Goal: Transaction & Acquisition: Purchase product/service

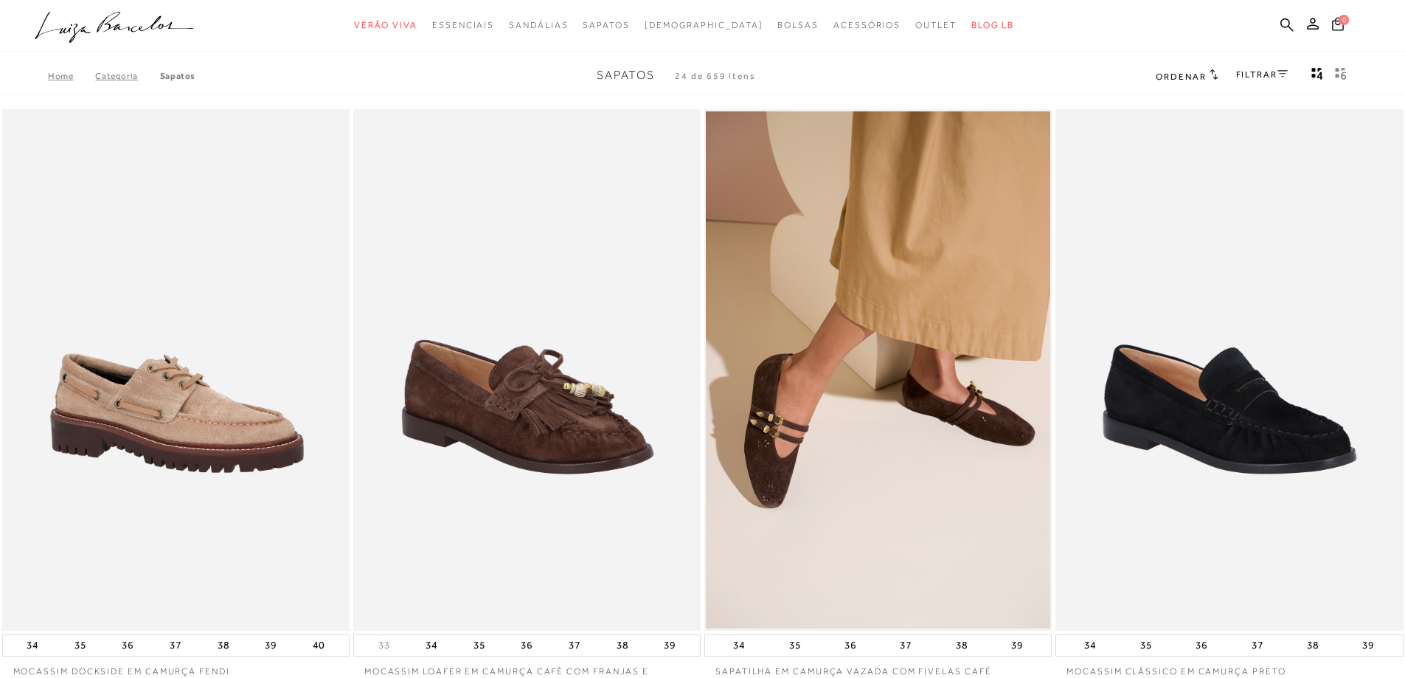
click at [115, 78] on link "Categoria" at bounding box center [127, 76] width 64 height 10
click at [116, 75] on link "Categoria" at bounding box center [127, 76] width 64 height 10
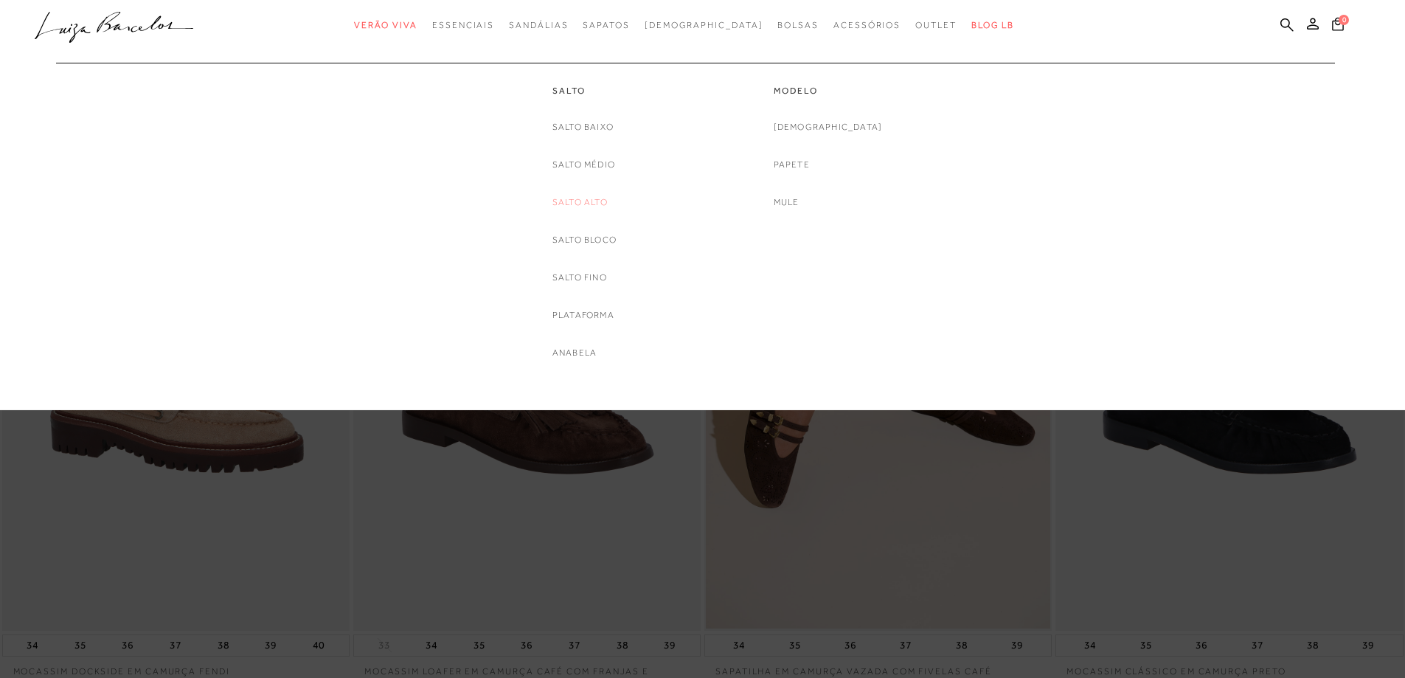
click at [585, 201] on link "Salto Alto" at bounding box center [579, 202] width 55 height 15
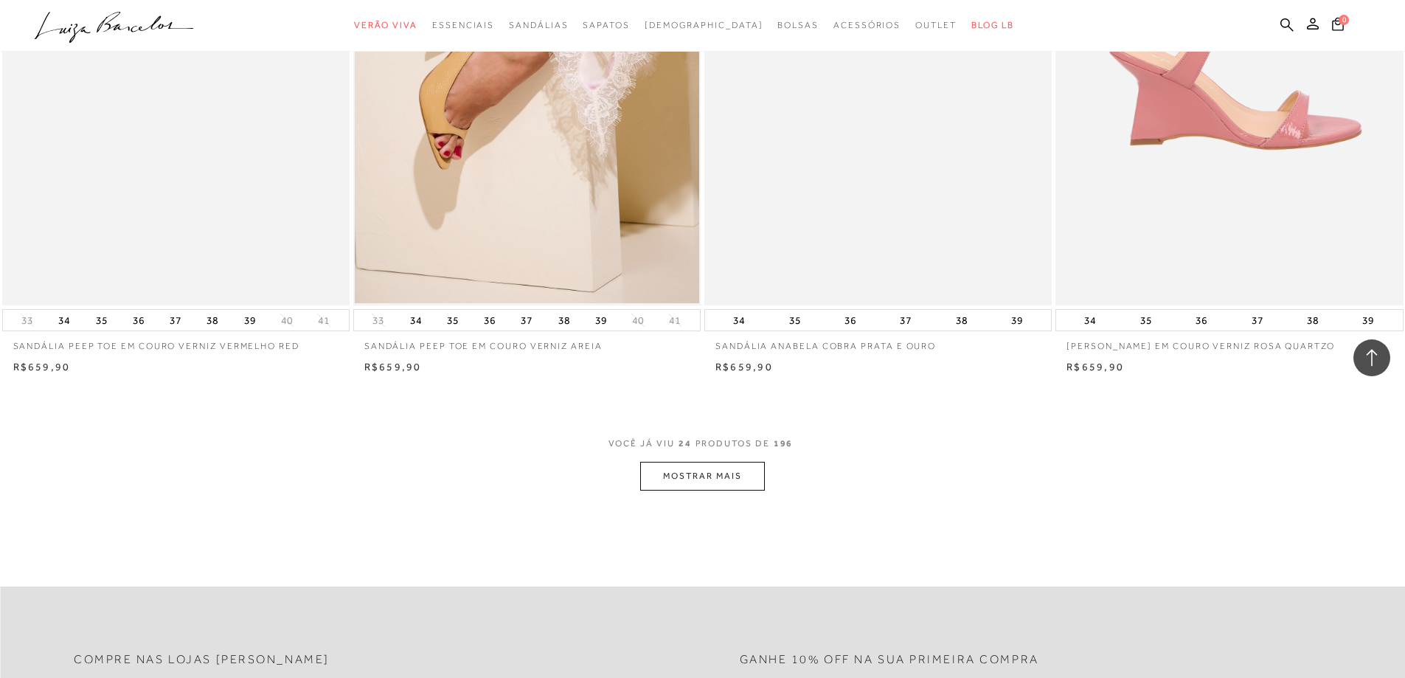
scroll to position [3466, 0]
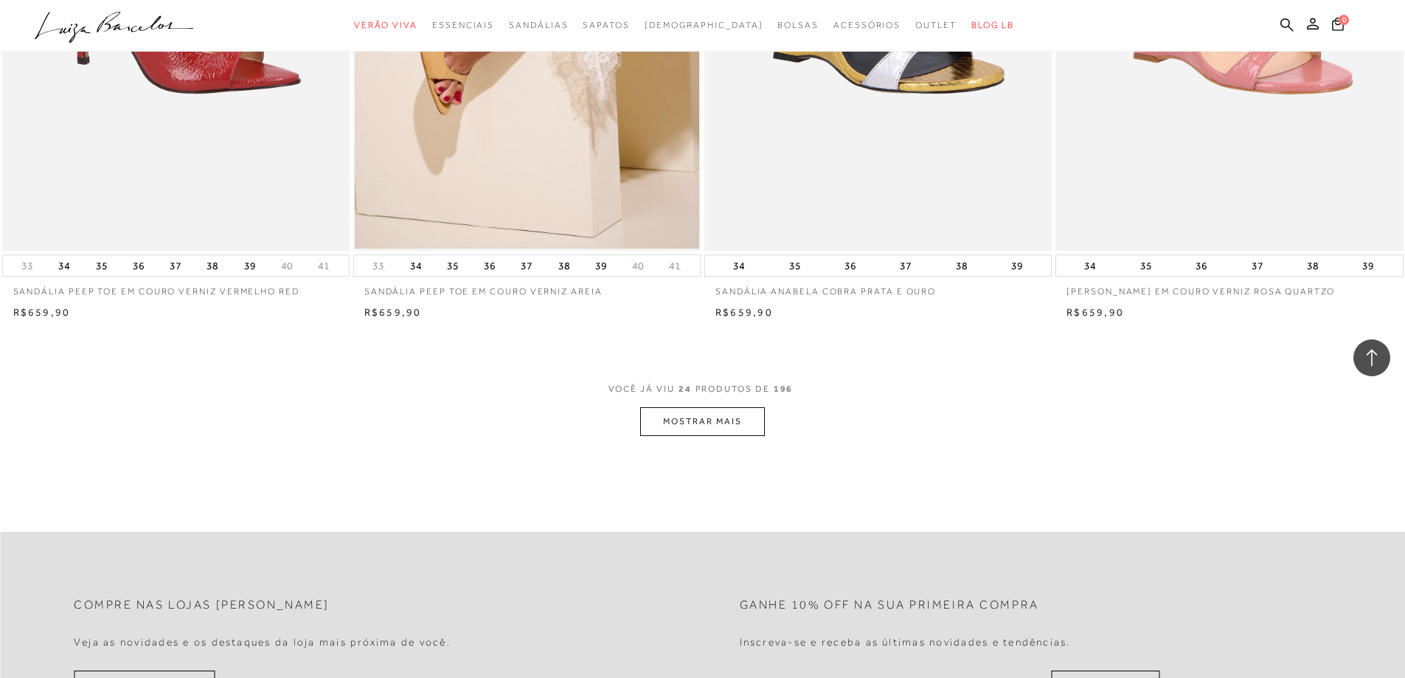
click at [738, 414] on button "MOSTRAR MAIS" at bounding box center [702, 421] width 124 height 29
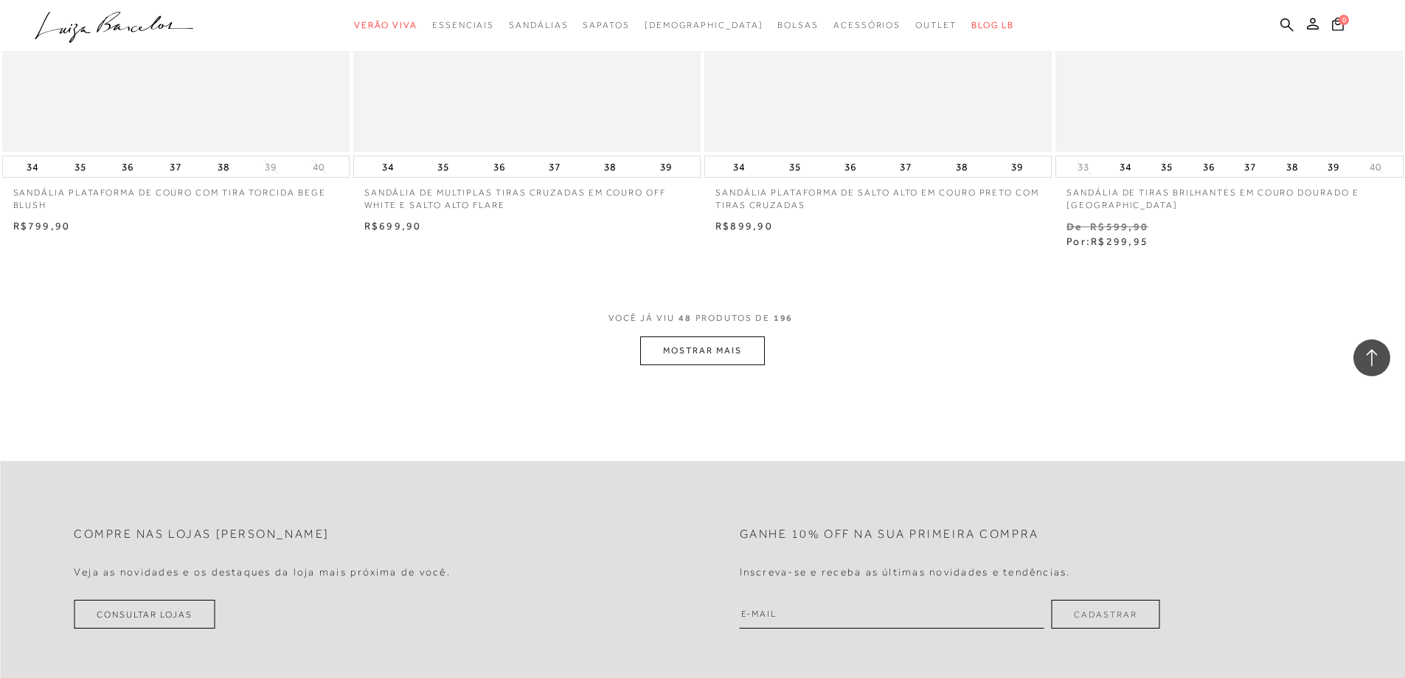
scroll to position [7374, 0]
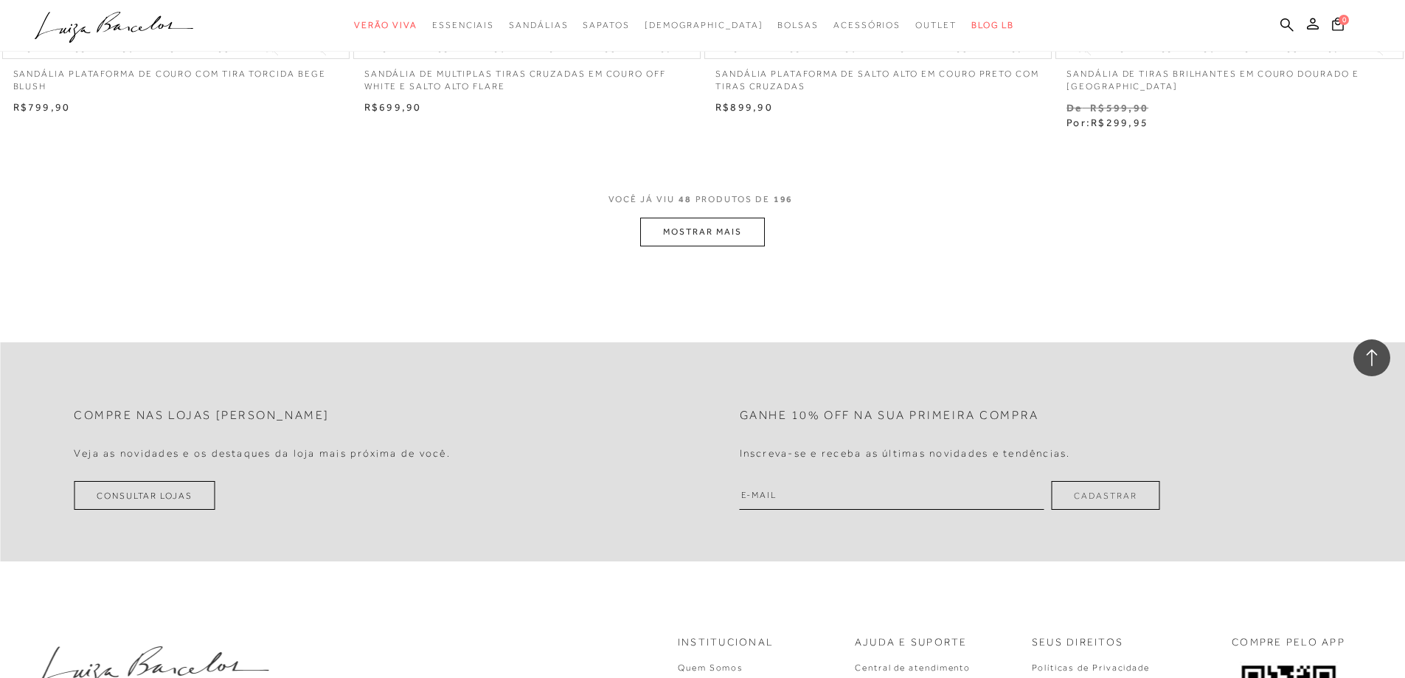
click at [680, 239] on button "MOSTRAR MAIS" at bounding box center [702, 232] width 124 height 29
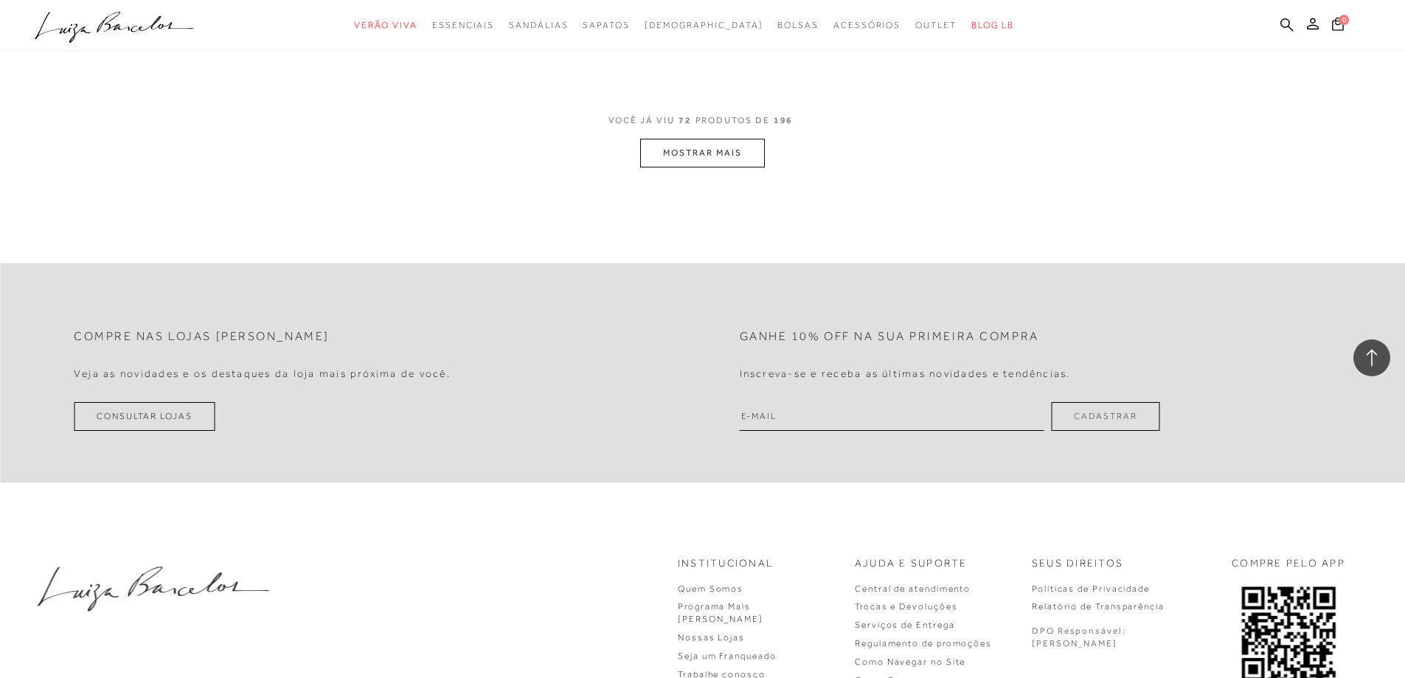
scroll to position [11208, 0]
click at [702, 145] on button "MOSTRAR MAIS" at bounding box center [702, 150] width 124 height 29
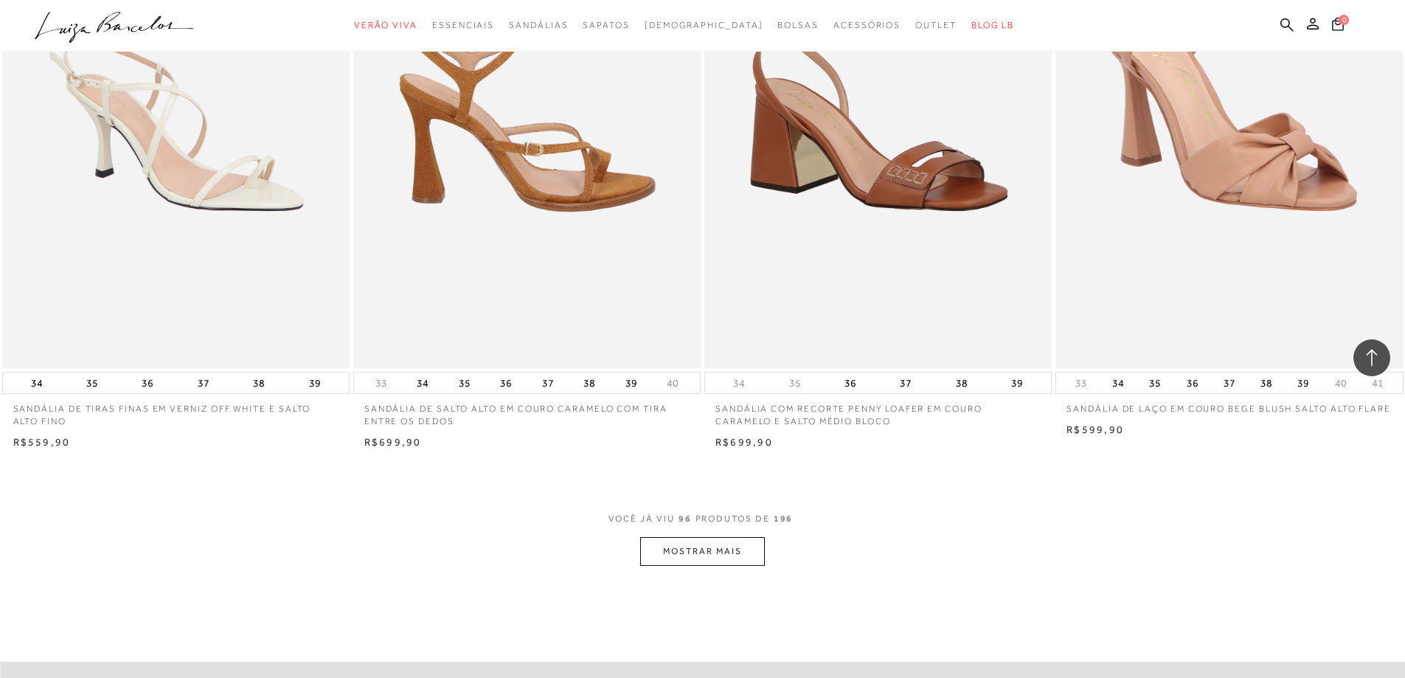
scroll to position [14748, 0]
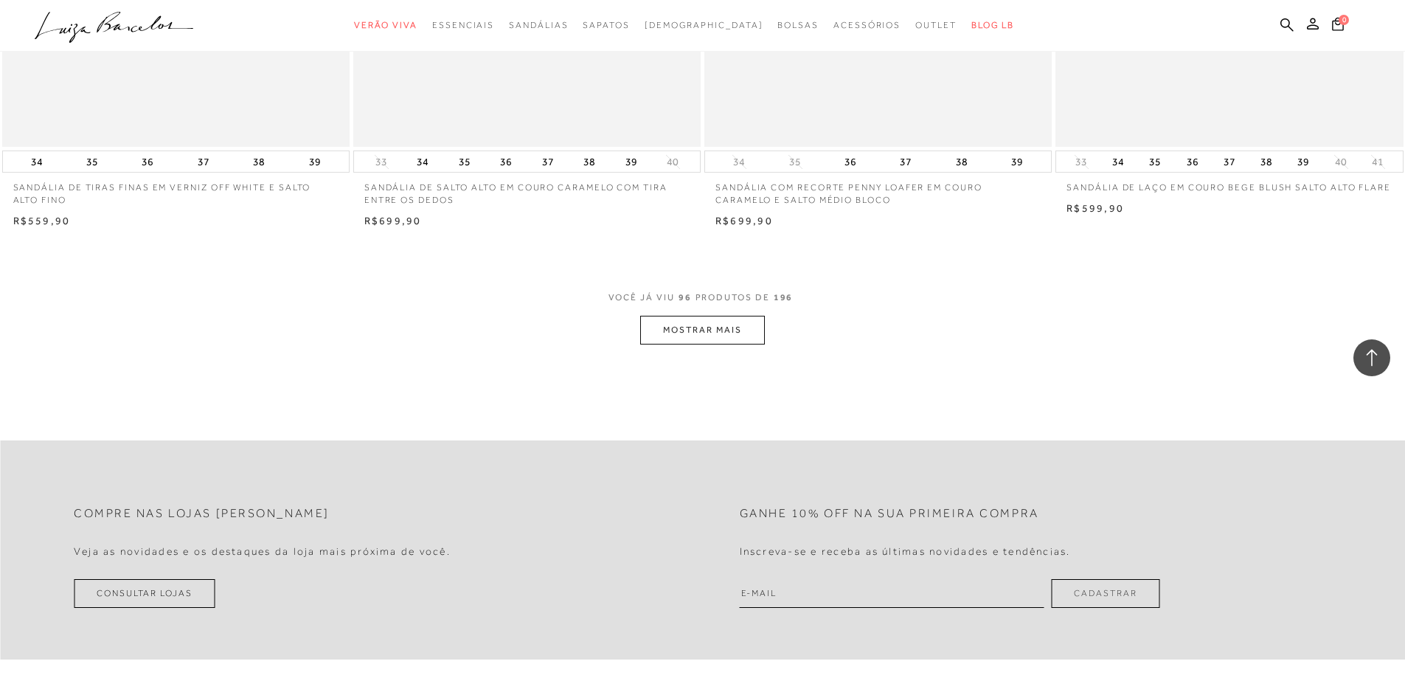
click at [701, 326] on button "MOSTRAR MAIS" at bounding box center [702, 330] width 124 height 29
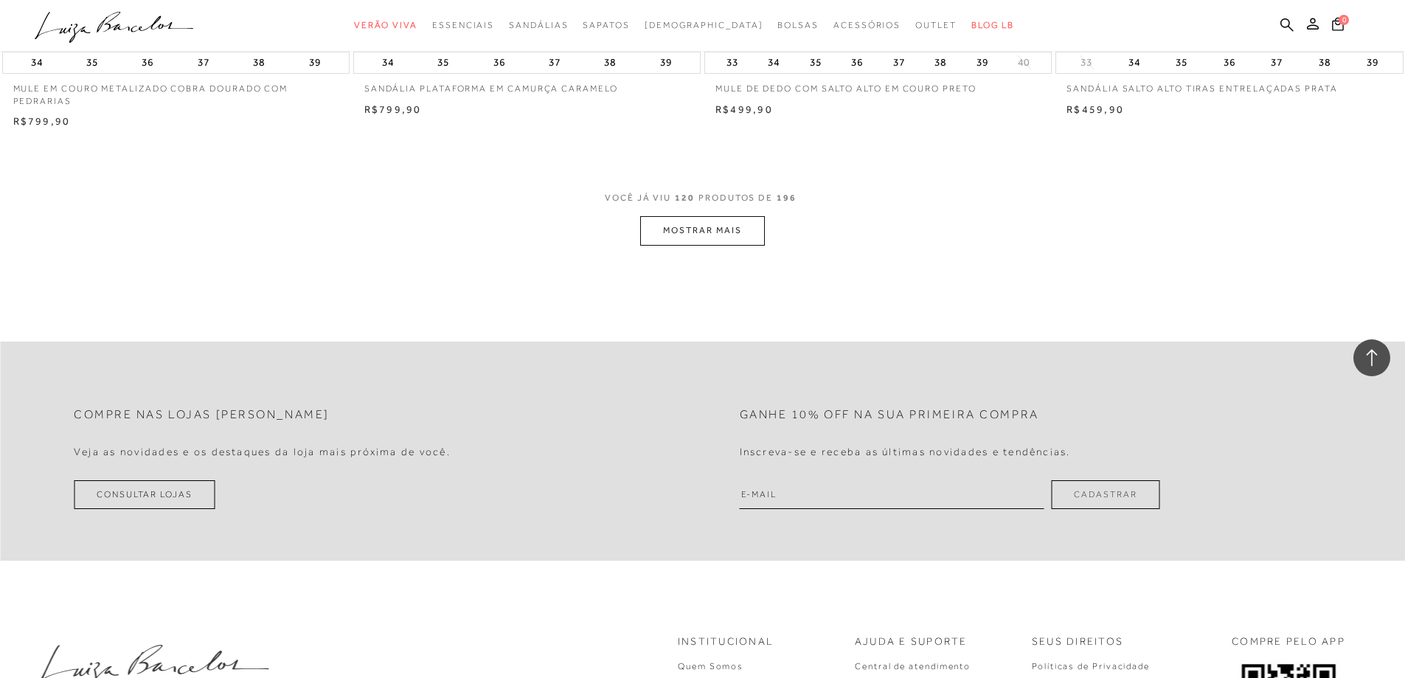
scroll to position [18582, 0]
click at [727, 229] on button "MOSTRAR MAIS" at bounding box center [702, 229] width 124 height 29
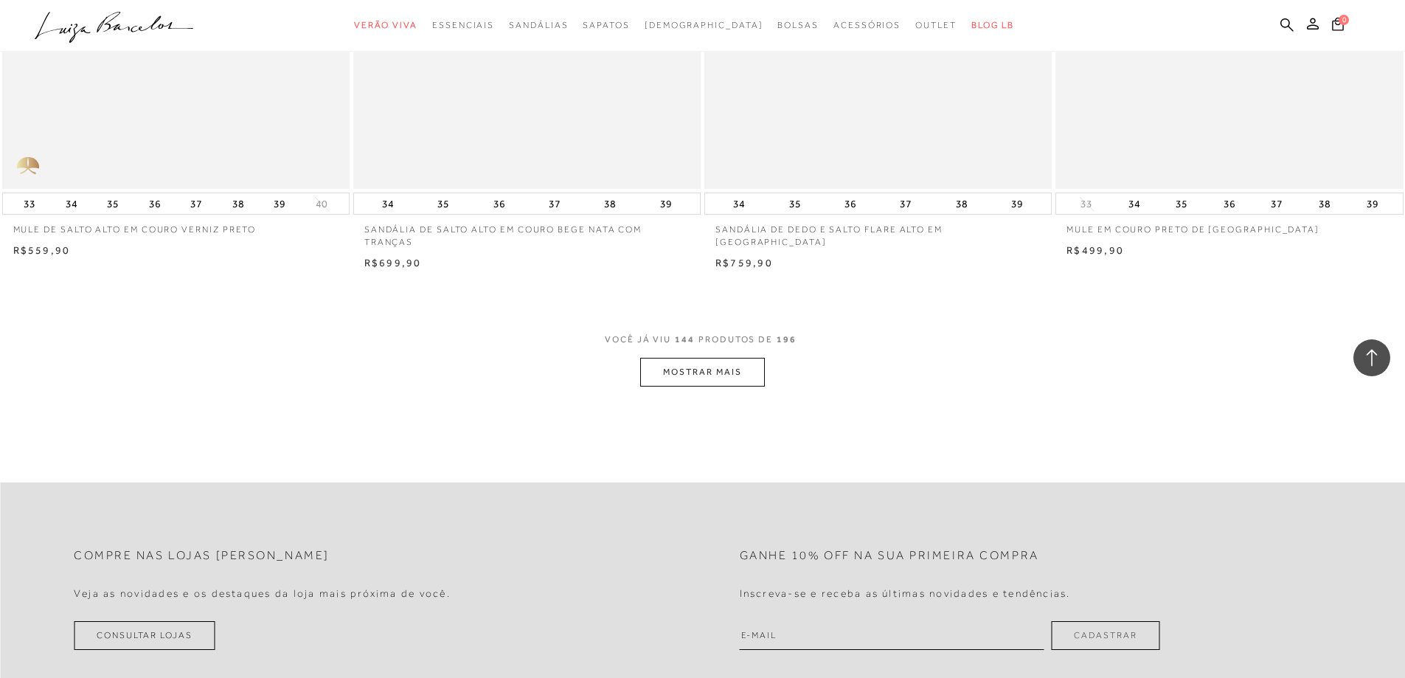
scroll to position [22195, 0]
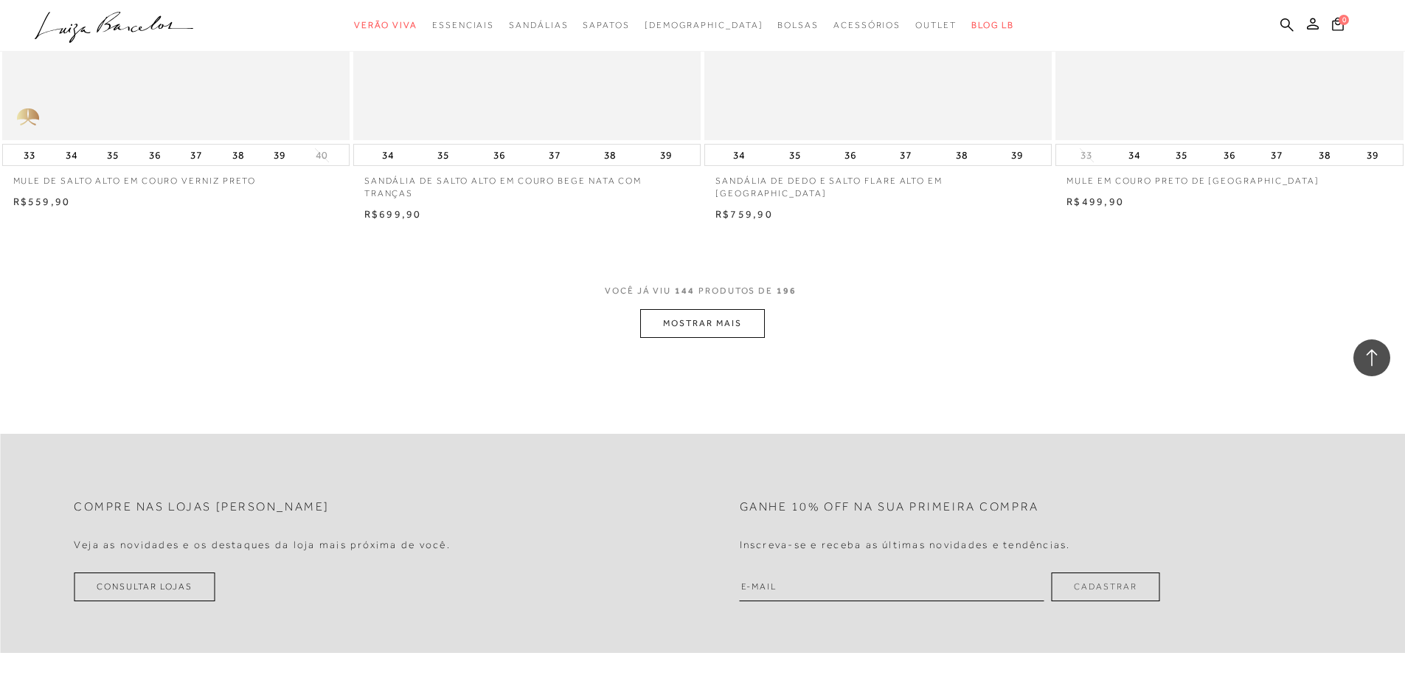
click at [703, 309] on button "MOSTRAR MAIS" at bounding box center [702, 323] width 124 height 29
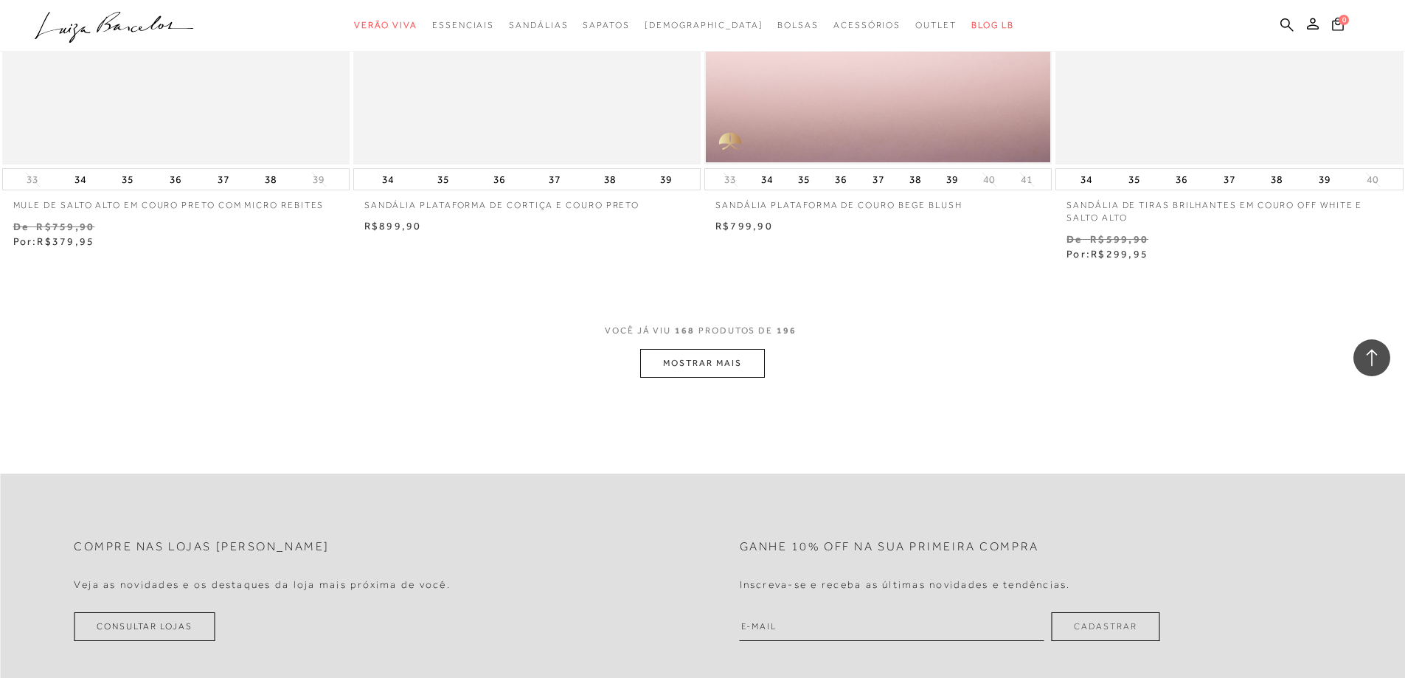
scroll to position [25882, 0]
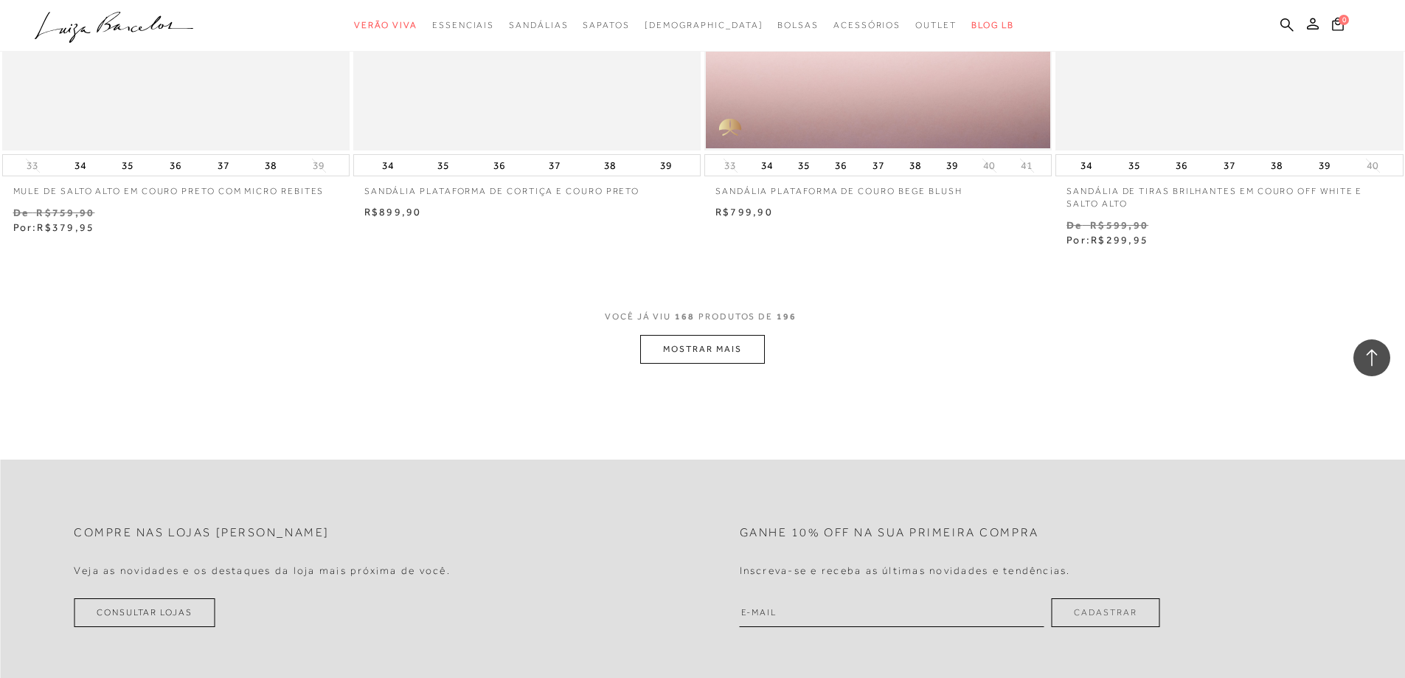
click at [731, 335] on button "MOSTRAR MAIS" at bounding box center [702, 349] width 124 height 29
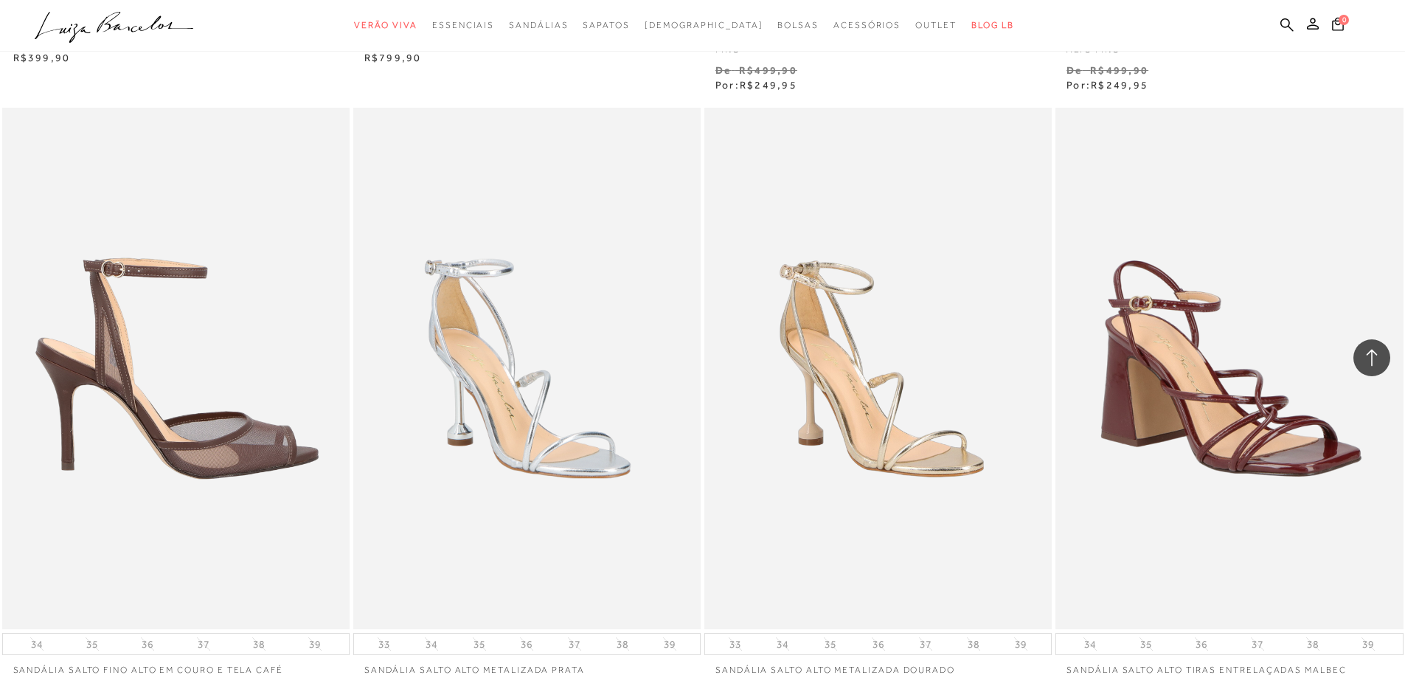
scroll to position [28610, 0]
